Goal: Information Seeking & Learning: Learn about a topic

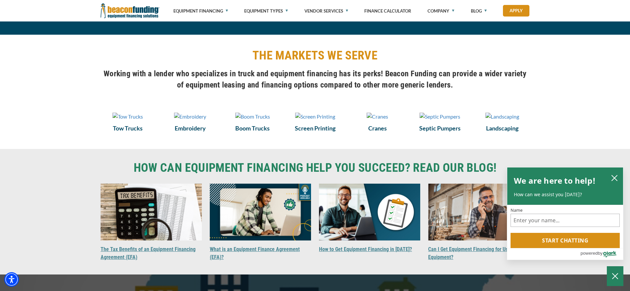
scroll to position [444, 0]
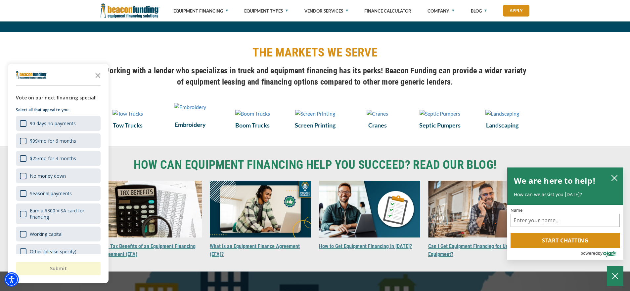
click at [179, 111] on img at bounding box center [190, 107] width 32 height 8
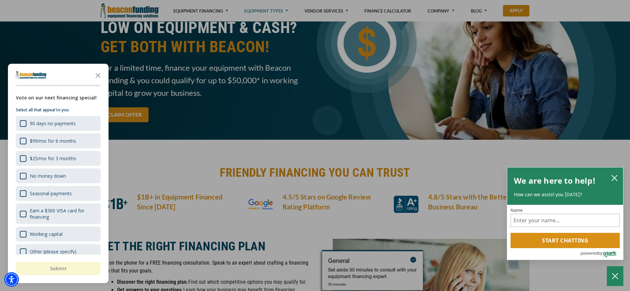
scroll to position [1615, 0]
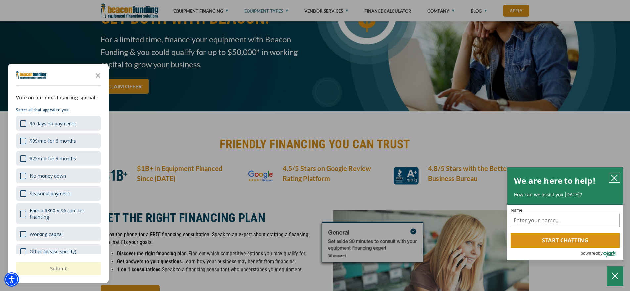
click at [619, 177] on button "close chatbox" at bounding box center [614, 177] width 11 height 9
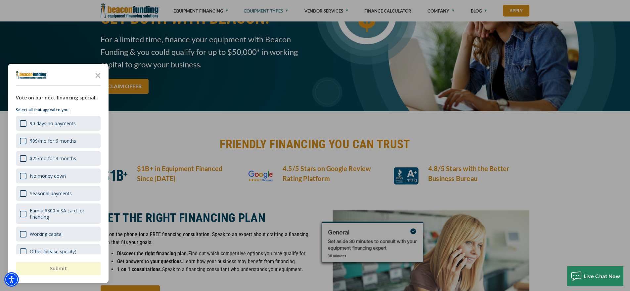
drag, startPoint x: 95, startPoint y: 73, endPoint x: 101, endPoint y: 72, distance: 5.7
click at [96, 72] on icon "Close the survey" at bounding box center [97, 74] width 13 height 13
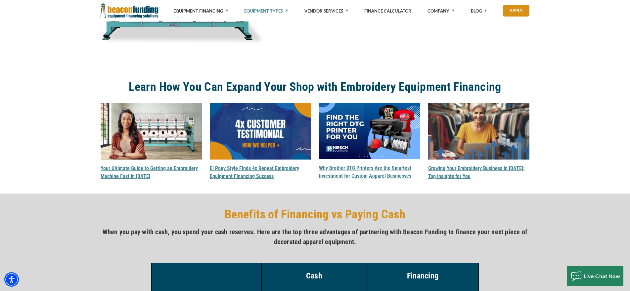
scroll to position [846, 0]
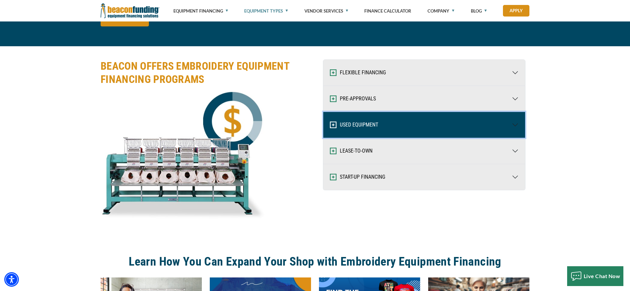
click at [424, 123] on button "USED EQUIPMENT" at bounding box center [424, 125] width 202 height 26
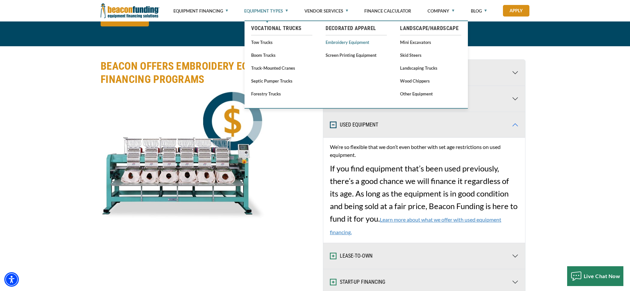
click at [346, 42] on link "Embroidery Equipment" at bounding box center [356, 42] width 61 height 8
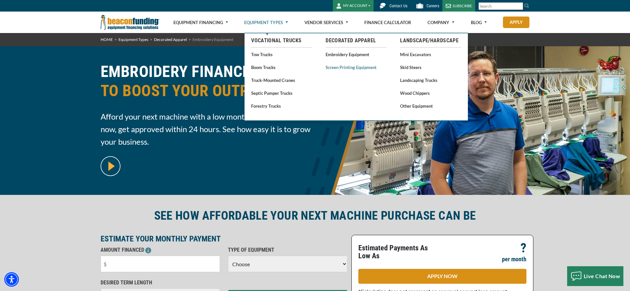
click at [361, 67] on link "Screen Printing Equipment" at bounding box center [356, 67] width 61 height 8
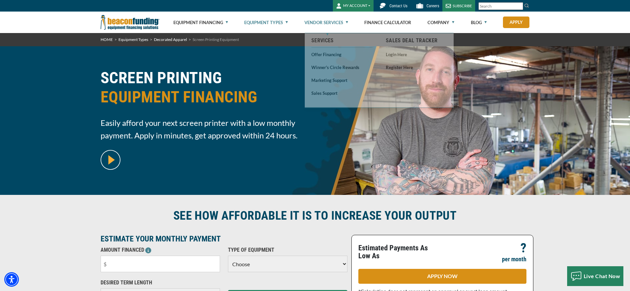
click at [318, 21] on link "Vendor Services" at bounding box center [326, 22] width 44 height 21
